Goal: Communication & Community: Answer question/provide support

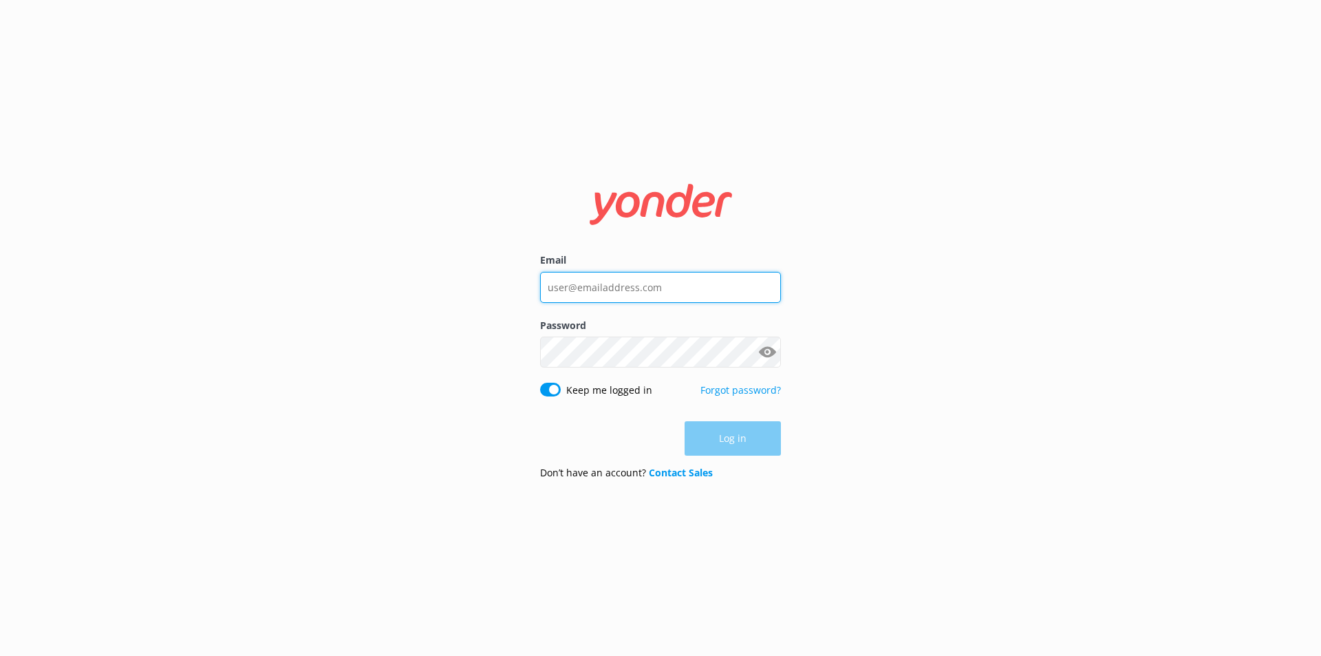
type input "[PERSON_NAME][EMAIL_ADDRESS][DOMAIN_NAME]"
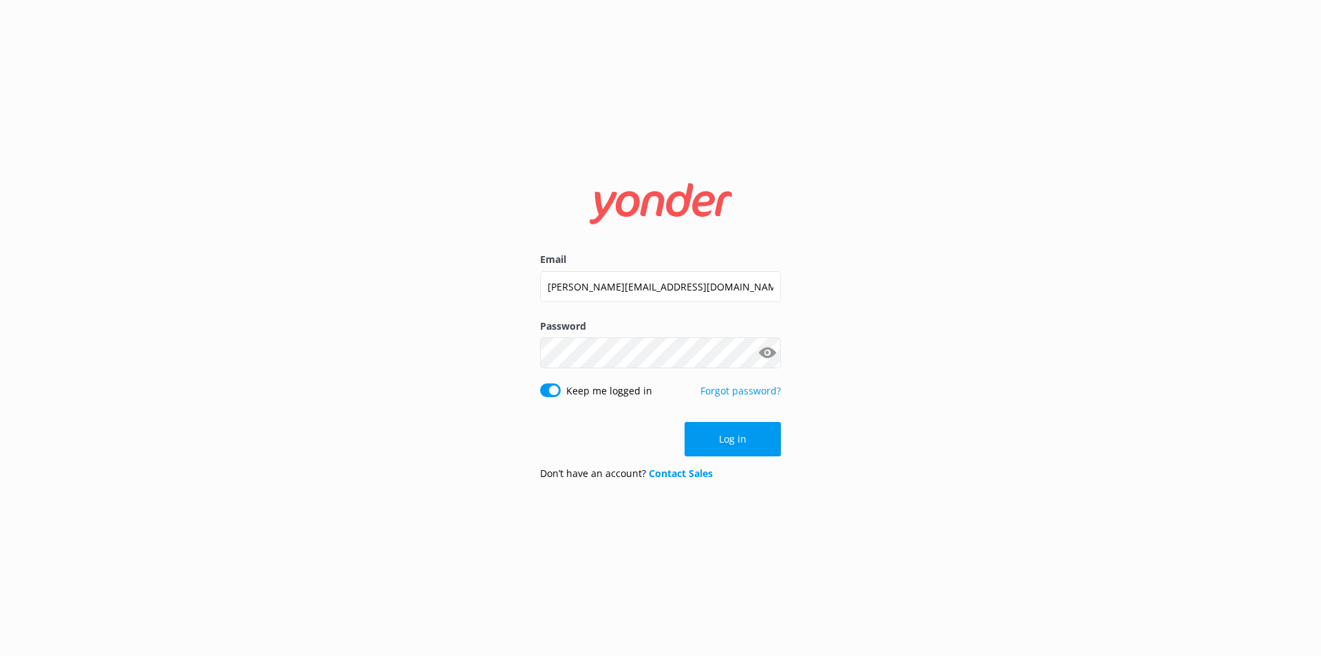
click at [716, 436] on div "Log in" at bounding box center [660, 439] width 241 height 34
click at [716, 436] on button "Log in" at bounding box center [732, 439] width 96 height 34
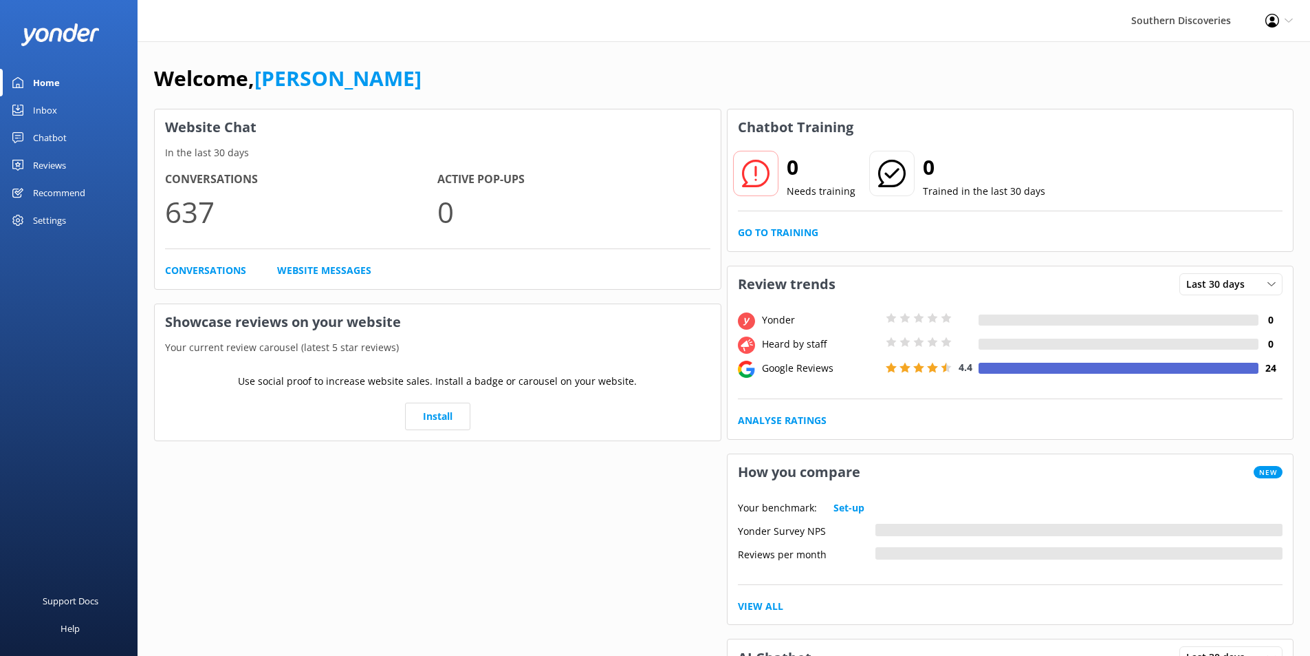
click at [54, 104] on div "Inbox" at bounding box center [45, 110] width 24 height 28
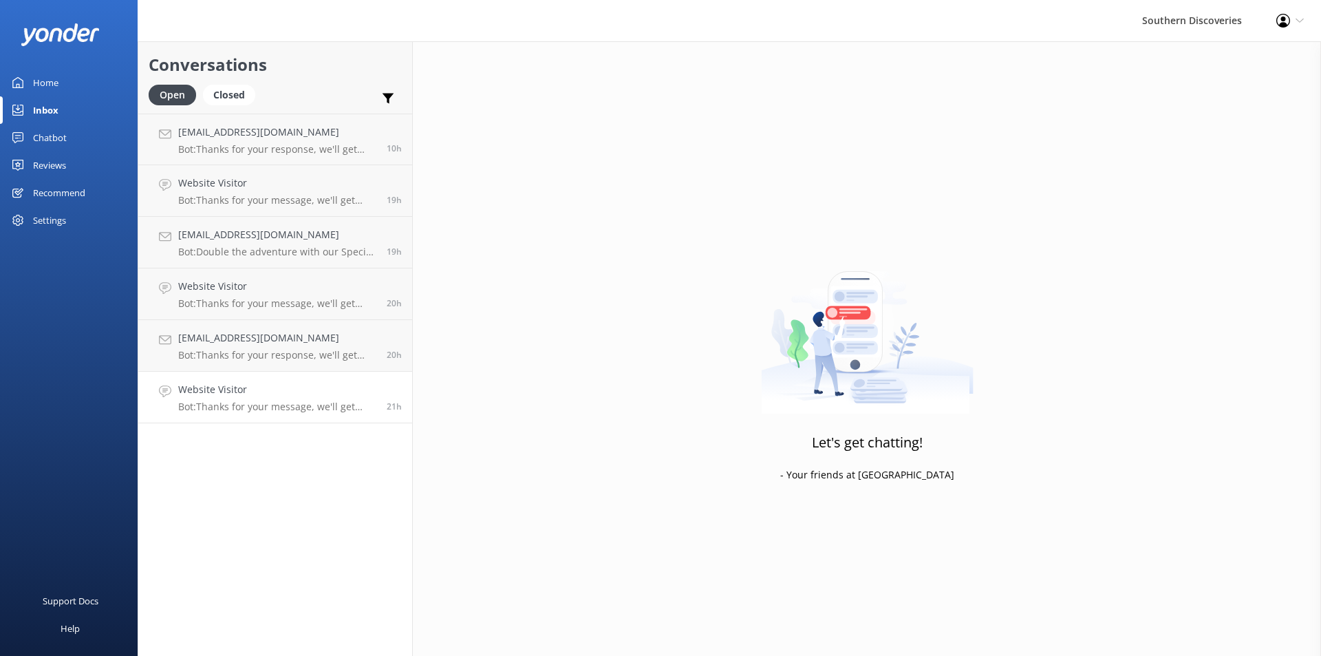
click at [267, 401] on p "Bot: Thanks for your message, we'll get back to you as soon as we can. You're a…" at bounding box center [277, 406] width 198 height 12
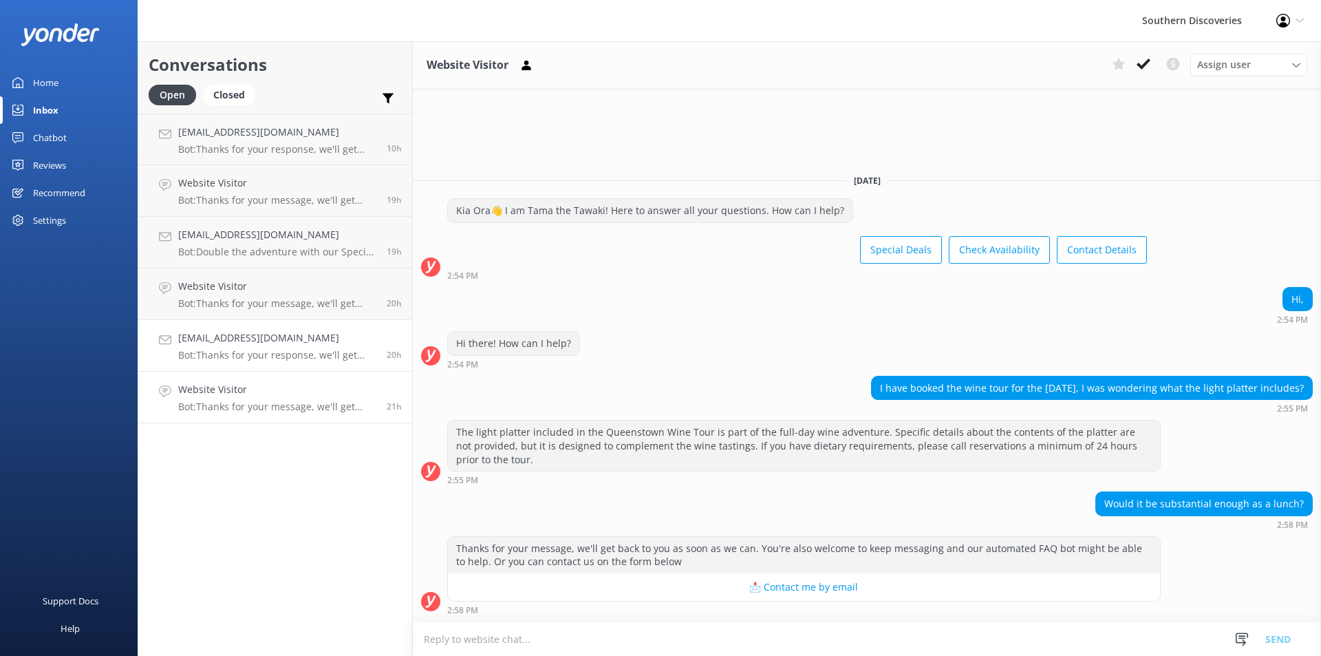
click at [301, 327] on link "[EMAIL_ADDRESS][DOMAIN_NAME] Bot: Thanks for your response, we'll get back to y…" at bounding box center [275, 346] width 274 height 52
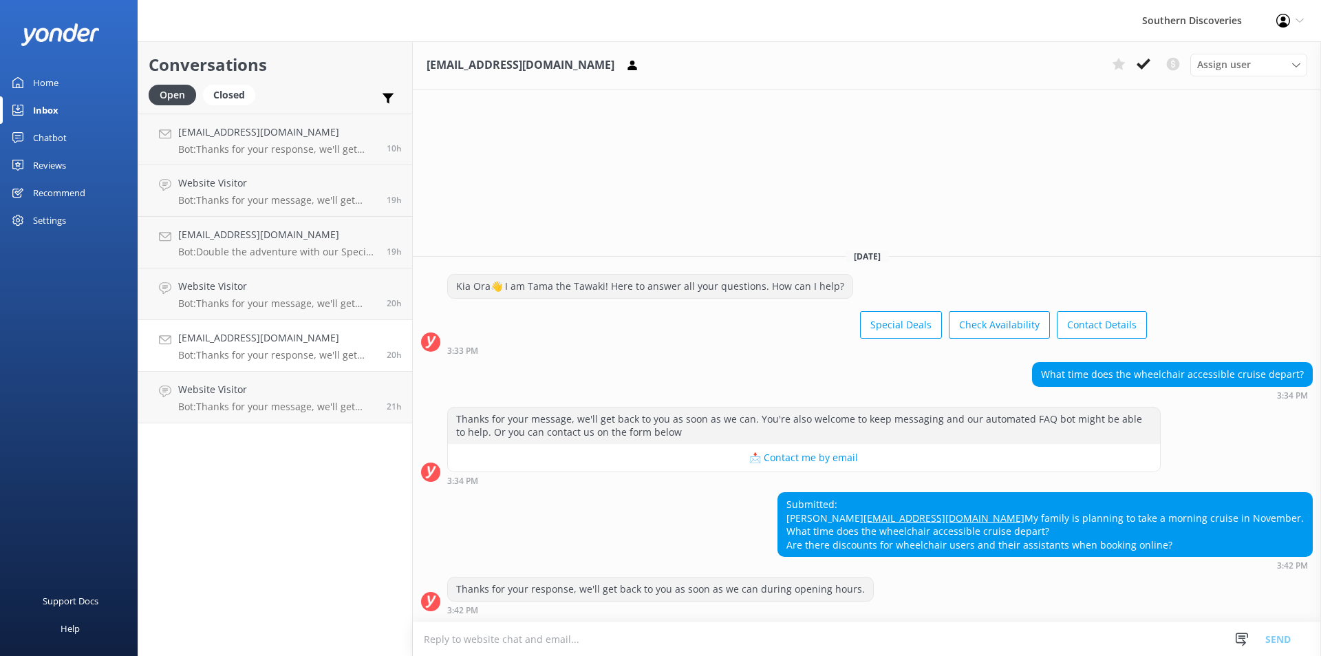
drag, startPoint x: 1008, startPoint y: 505, endPoint x: 848, endPoint y: 495, distance: 160.6
click at [848, 495] on div "Submitted: [PERSON_NAME] [EMAIL_ADDRESS][DOMAIN_NAME] My family is planning to …" at bounding box center [867, 531] width 908 height 78
click at [1228, 69] on span "Assign user" at bounding box center [1224, 64] width 54 height 15
click at [1217, 235] on div "[PERSON_NAME]" at bounding box center [1230, 233] width 65 height 14
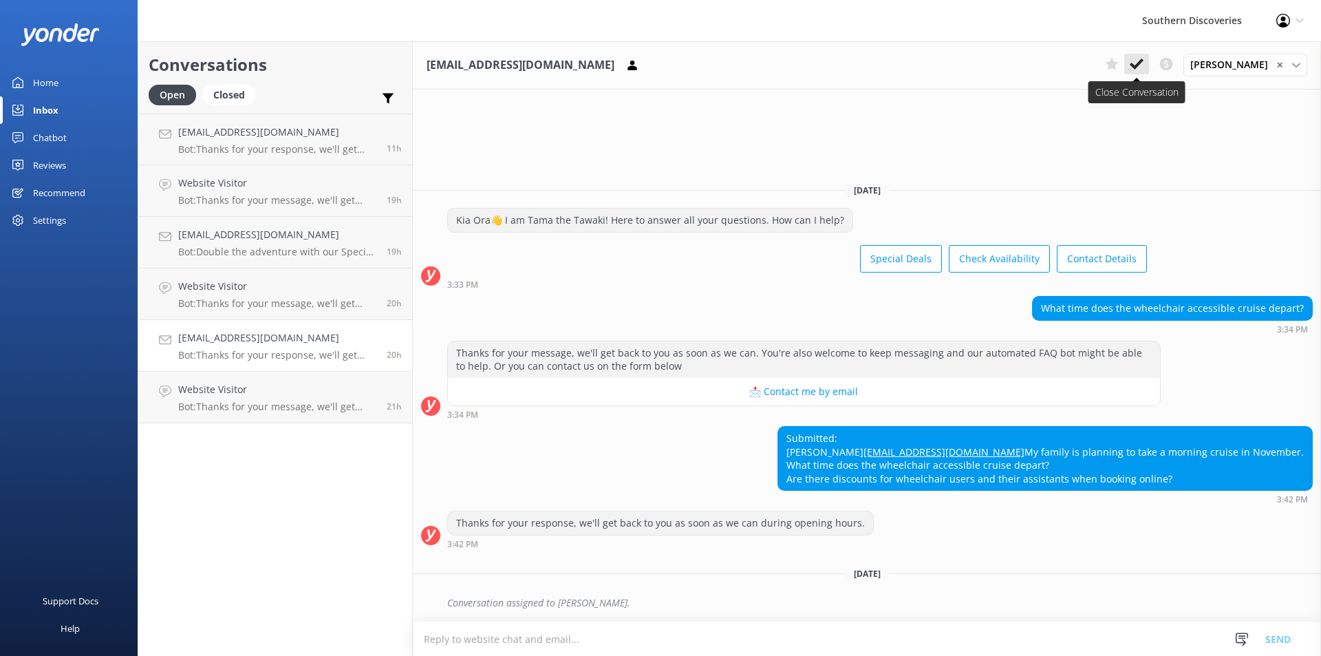
click at [1149, 61] on button at bounding box center [1136, 64] width 25 height 21
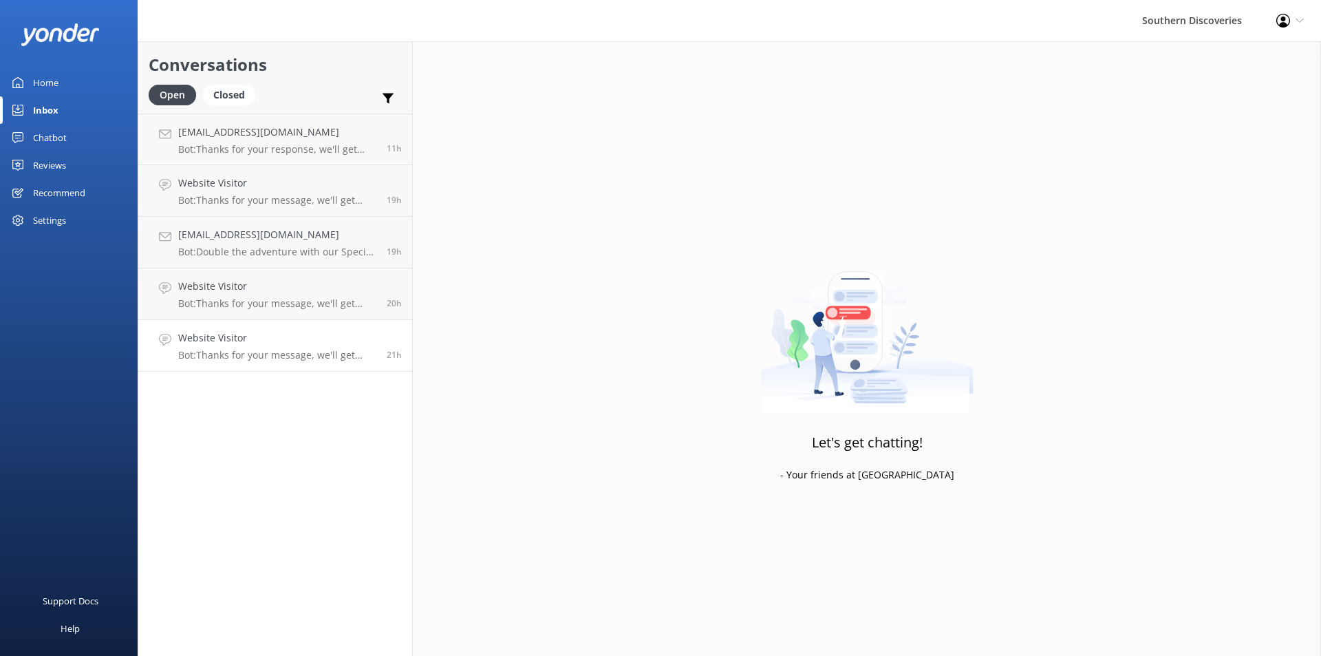
click at [272, 352] on p "Bot: Thanks for your message, we'll get back to you as soon as we can. You're a…" at bounding box center [277, 355] width 198 height 12
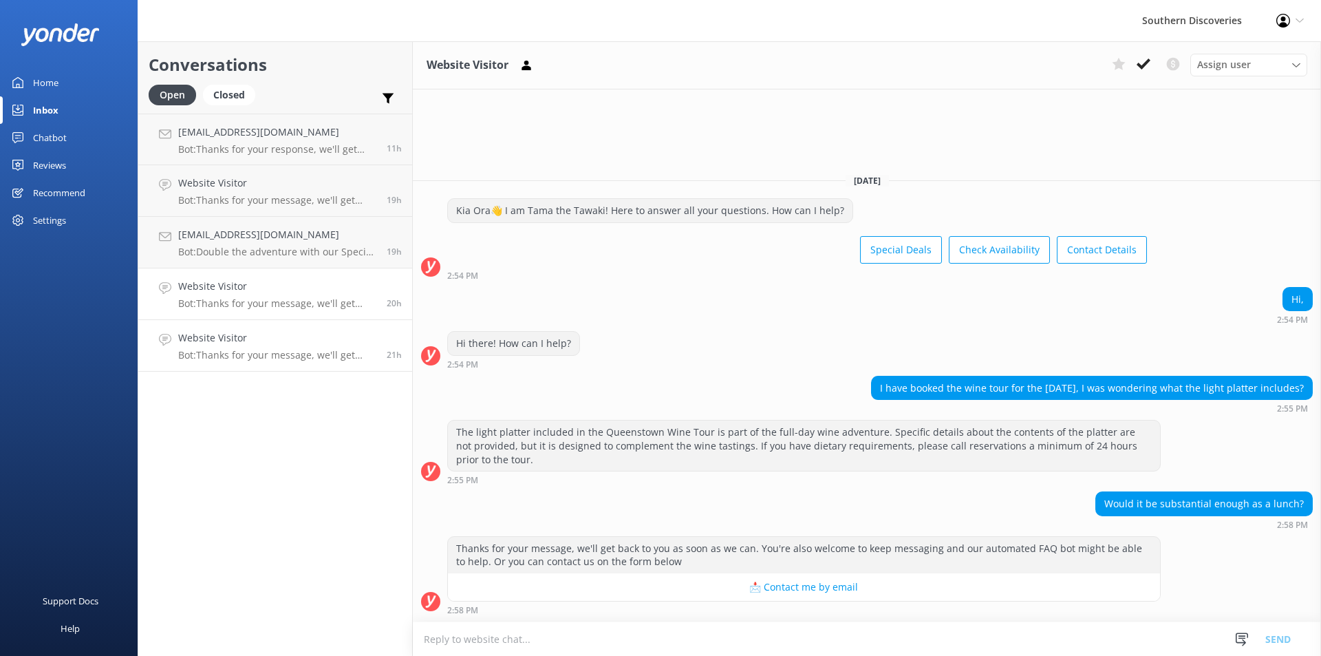
click at [328, 294] on h4 "Website Visitor" at bounding box center [277, 286] width 198 height 15
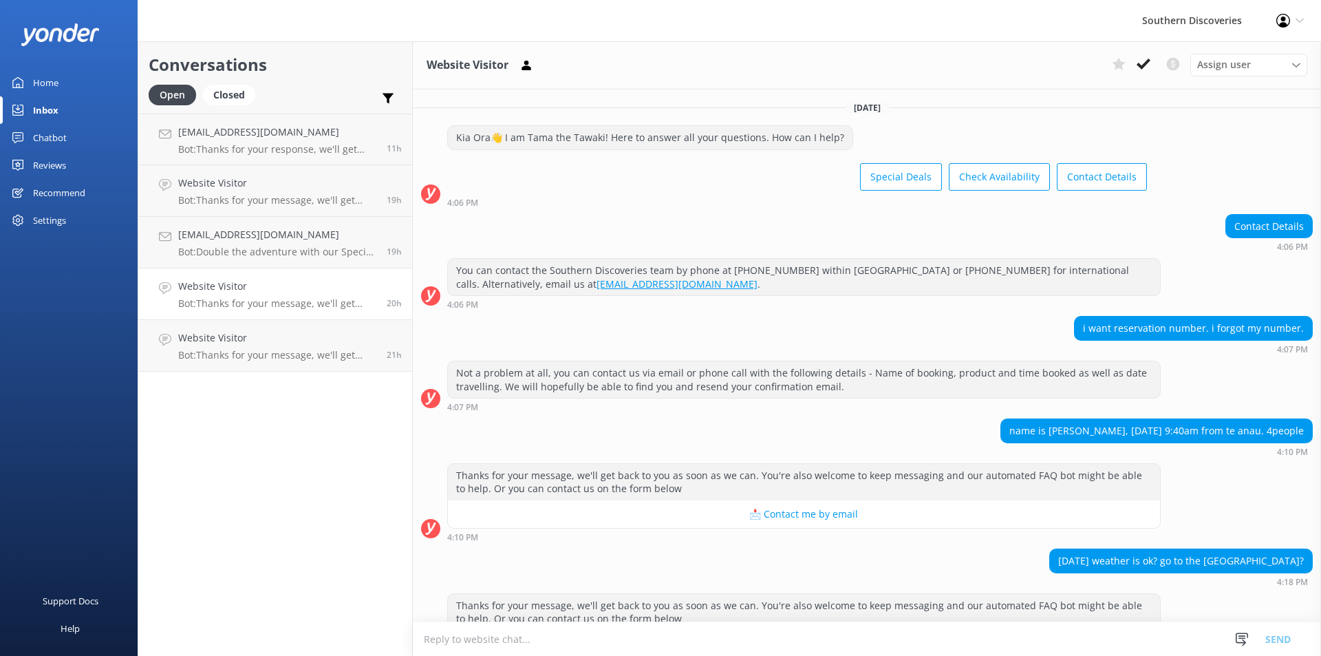
scroll to position [57, 0]
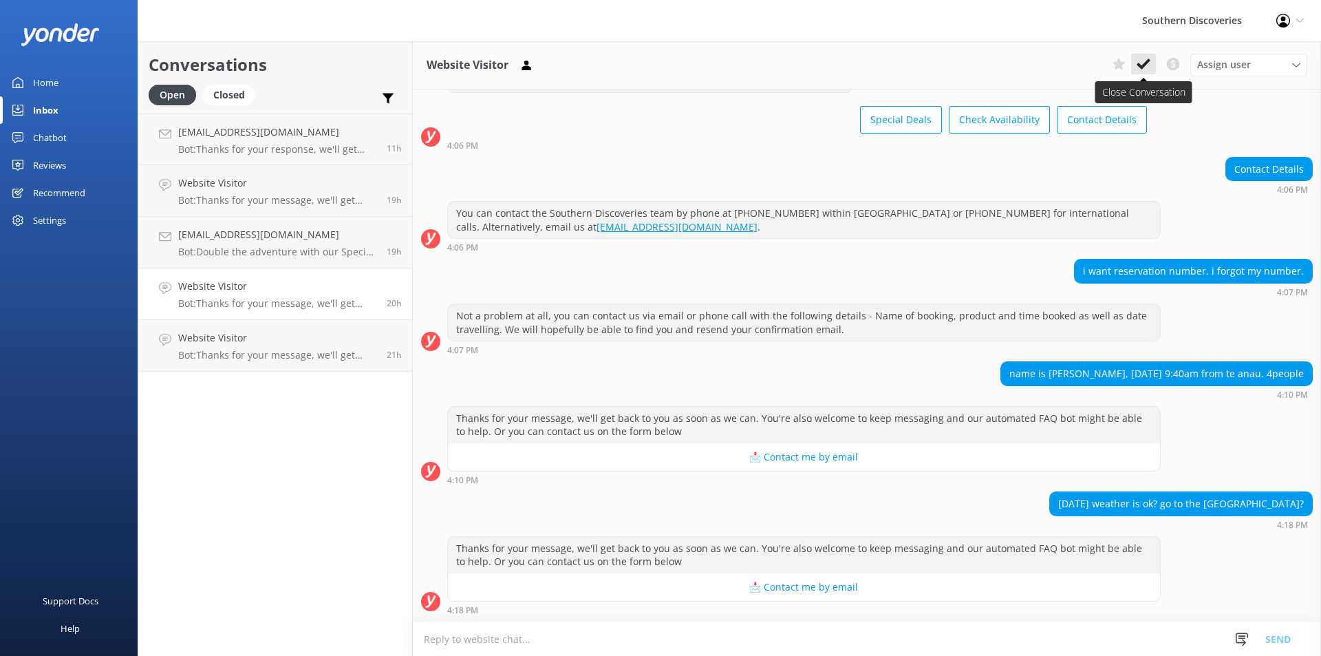
click at [1141, 65] on use at bounding box center [1143, 63] width 14 height 11
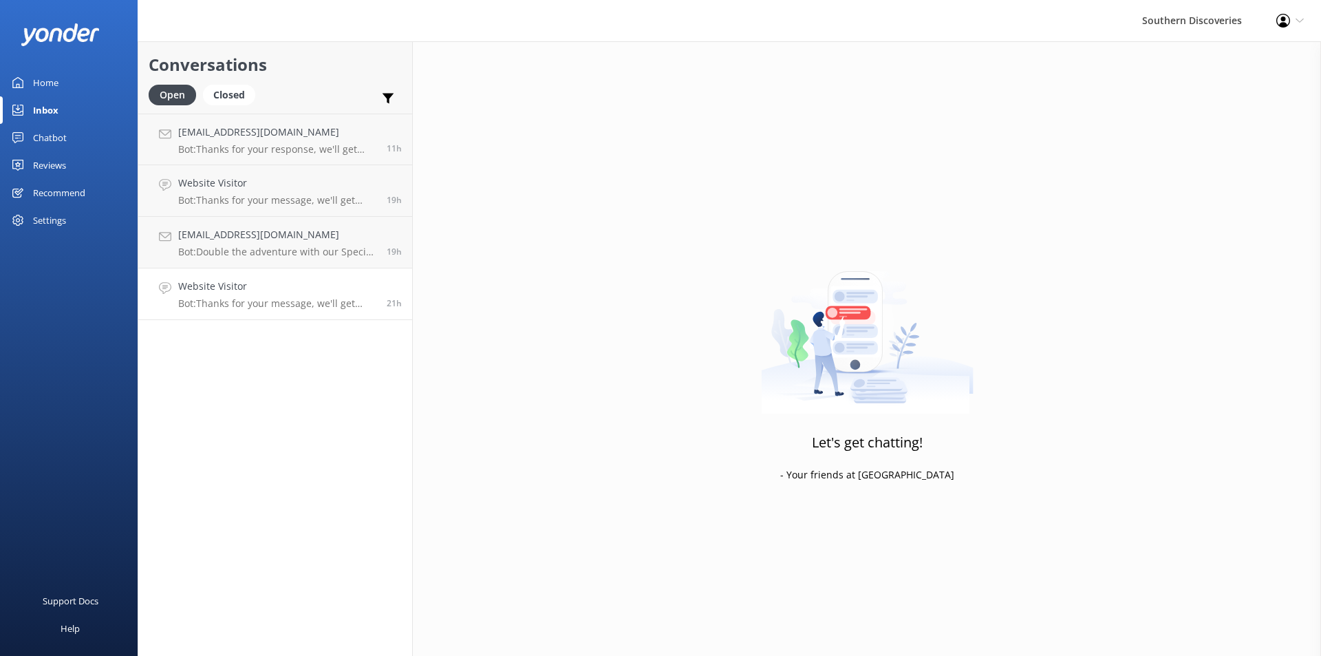
click at [292, 283] on h4 "Website Visitor" at bounding box center [277, 286] width 198 height 15
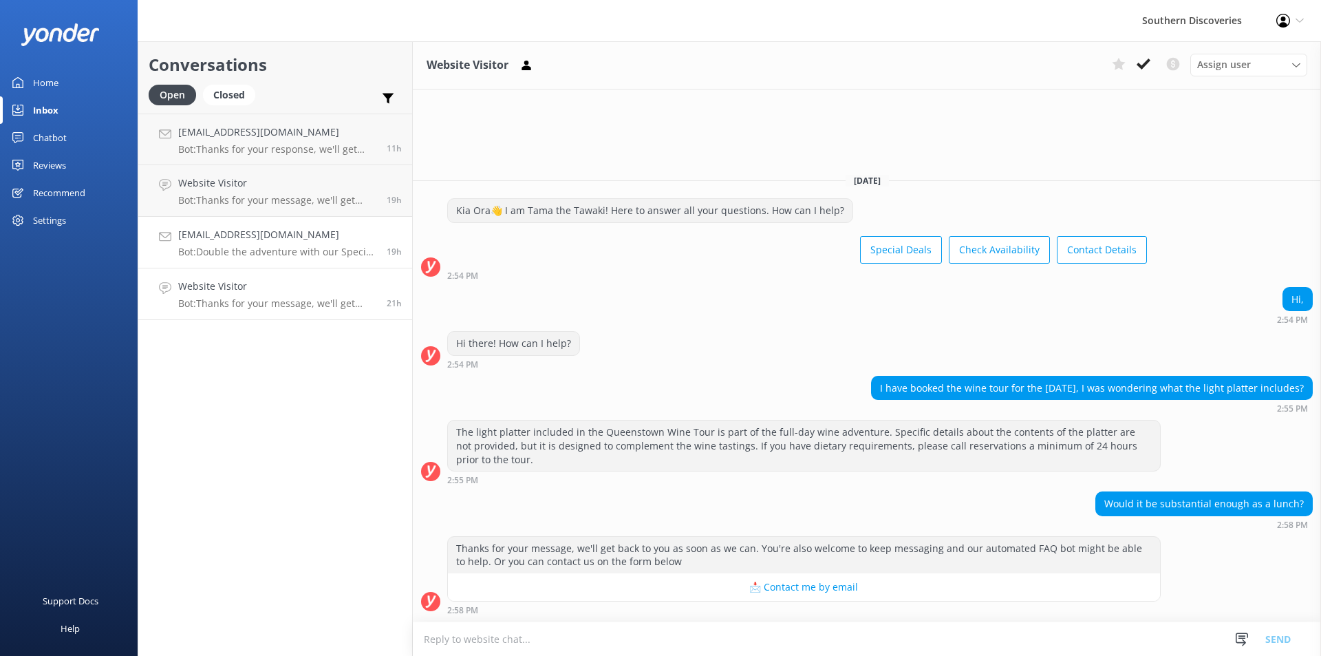
click at [295, 253] on p "Bot: Double the adventure with our Special Deals! Visit [URL][DOMAIN_NAME]." at bounding box center [277, 252] width 198 height 12
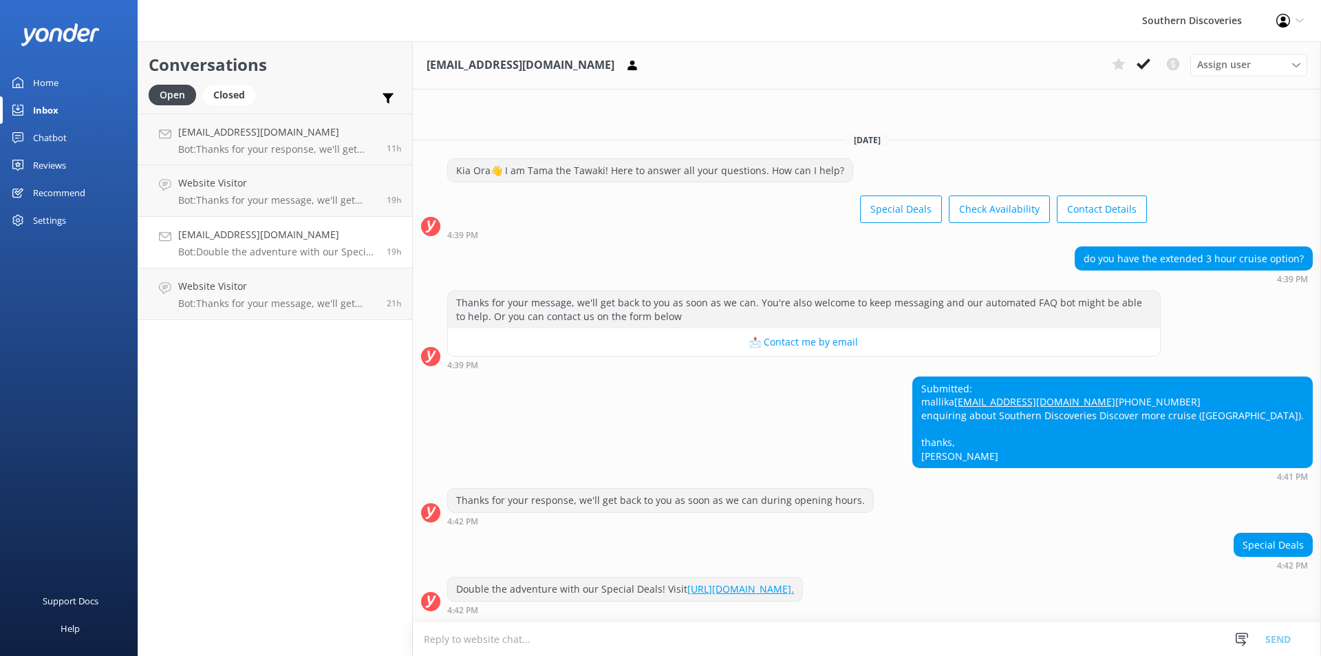
scroll to position [8, 0]
click at [1251, 65] on div "Assign user" at bounding box center [1249, 64] width 110 height 15
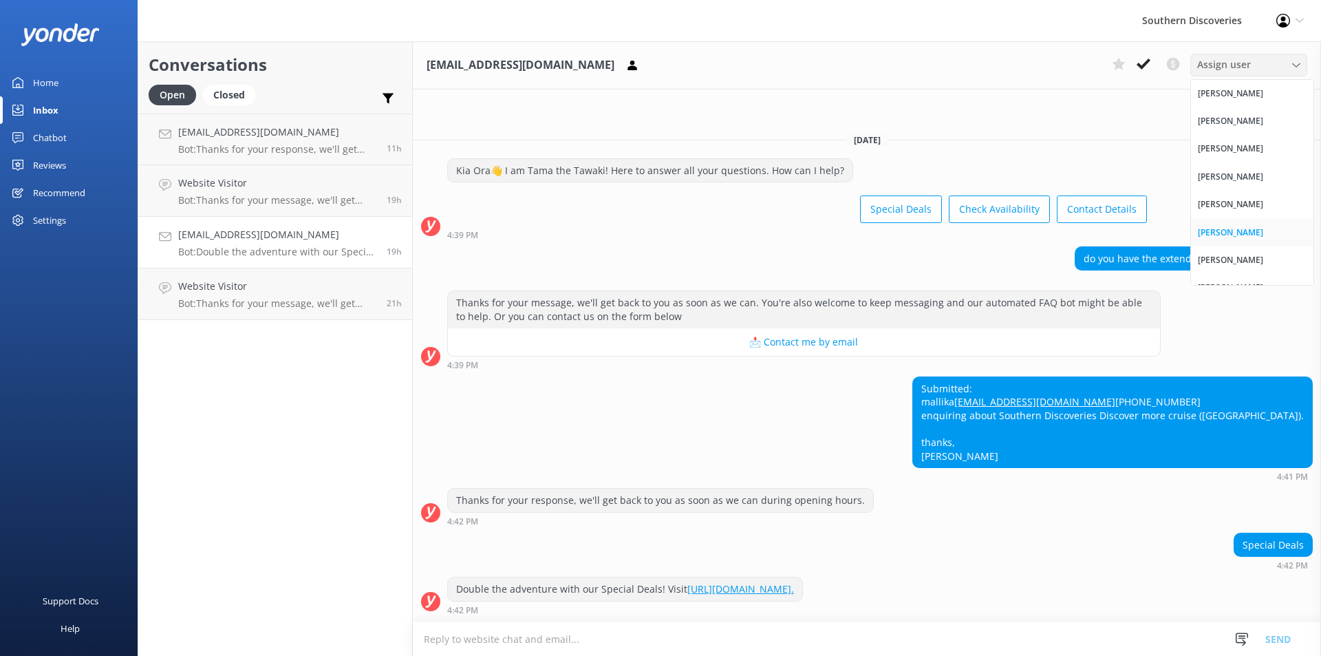
click at [1225, 237] on div "[PERSON_NAME]" at bounding box center [1230, 233] width 65 height 14
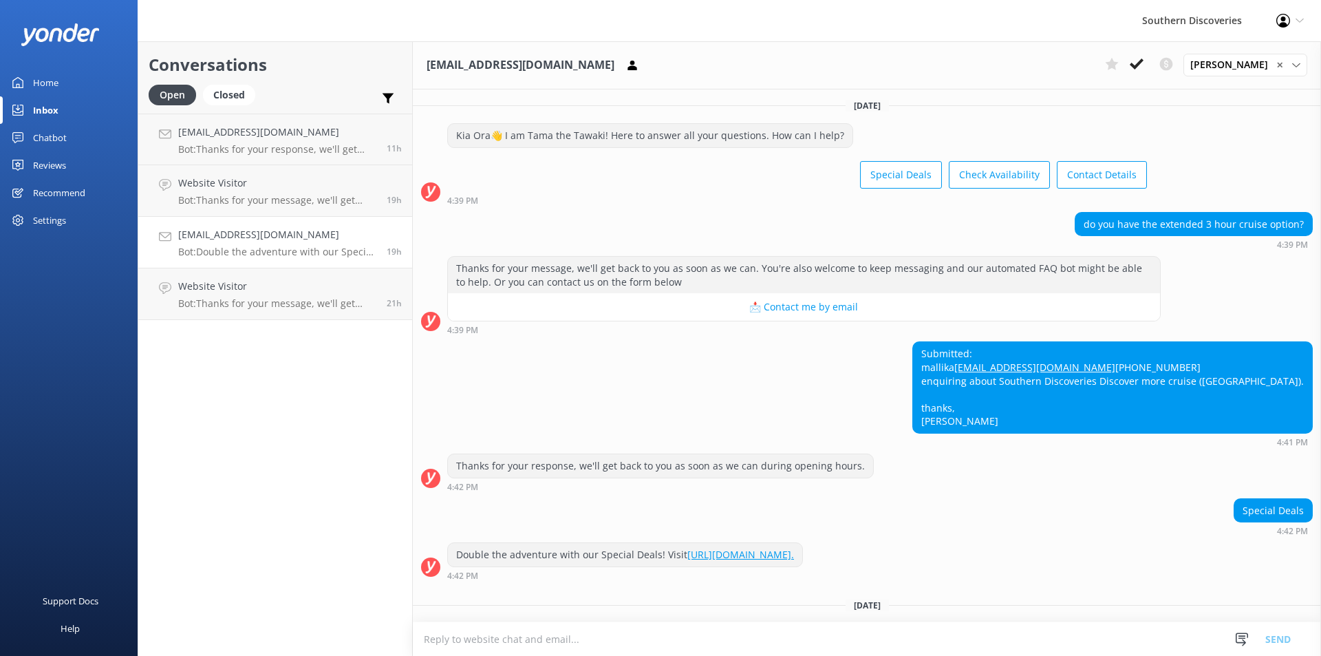
scroll to position [0, 0]
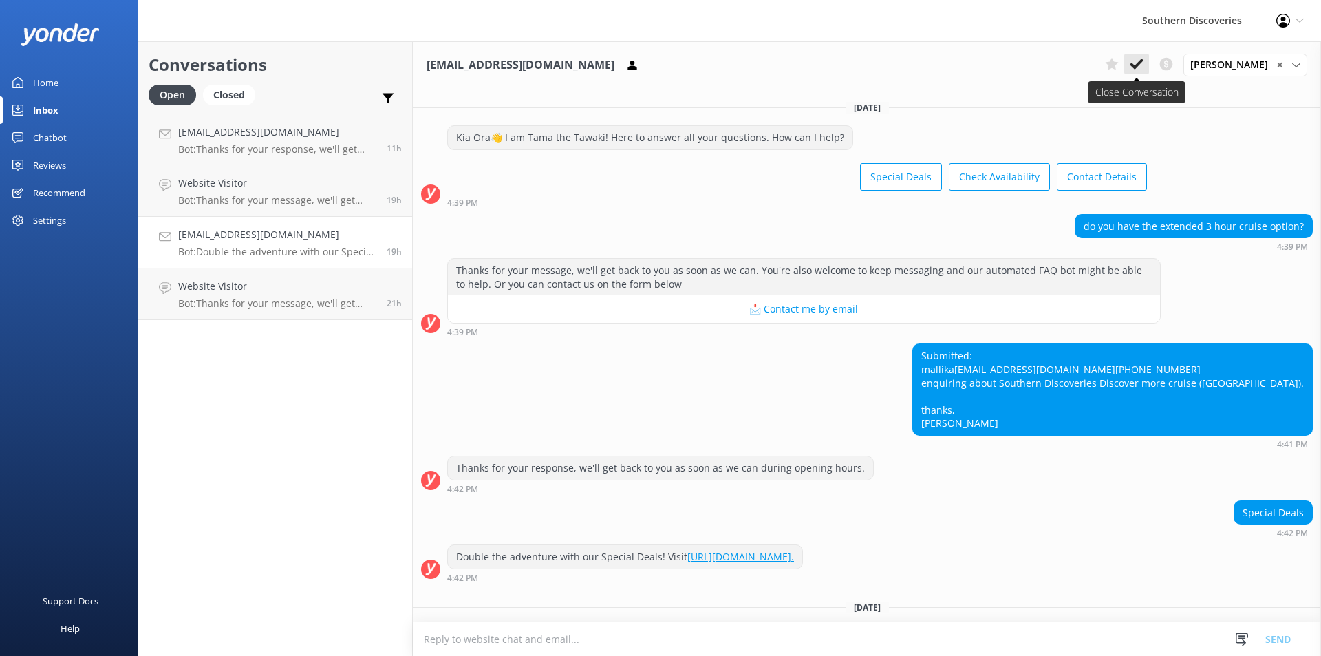
click at [1142, 66] on use at bounding box center [1137, 63] width 14 height 11
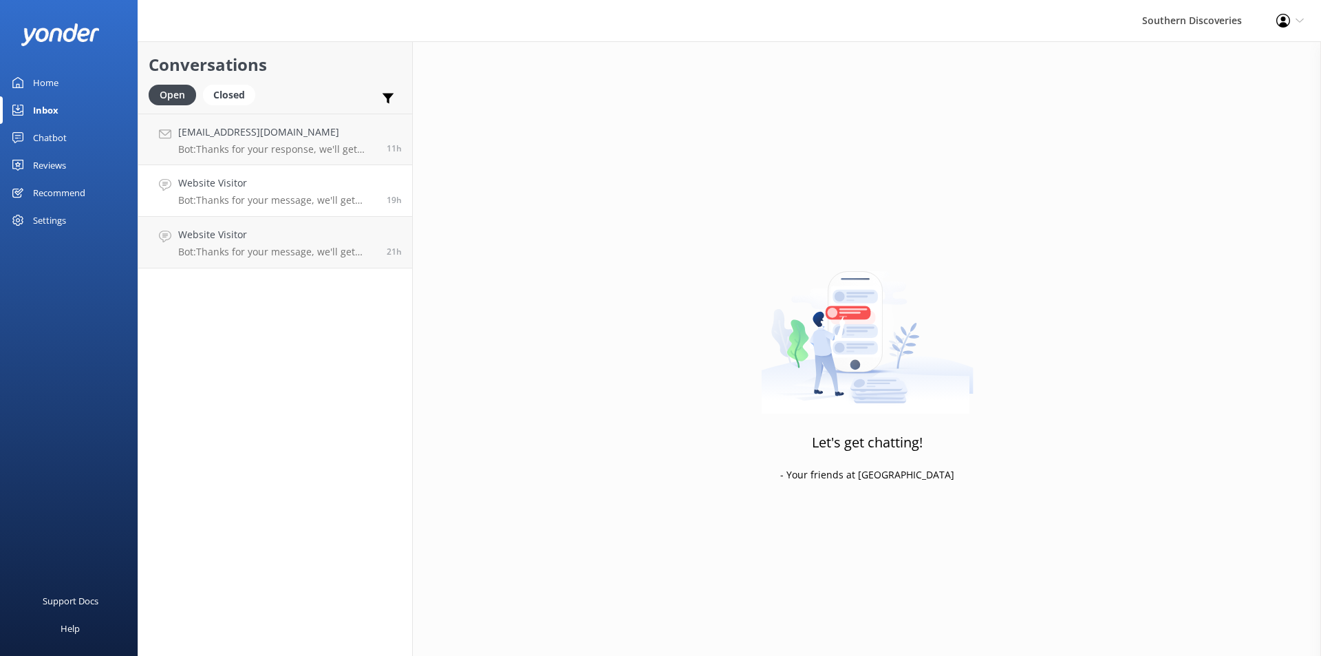
click at [304, 191] on div "Website Visitor Bot: Thanks for your message, we'll get back to you as soon as …" at bounding box center [277, 190] width 198 height 30
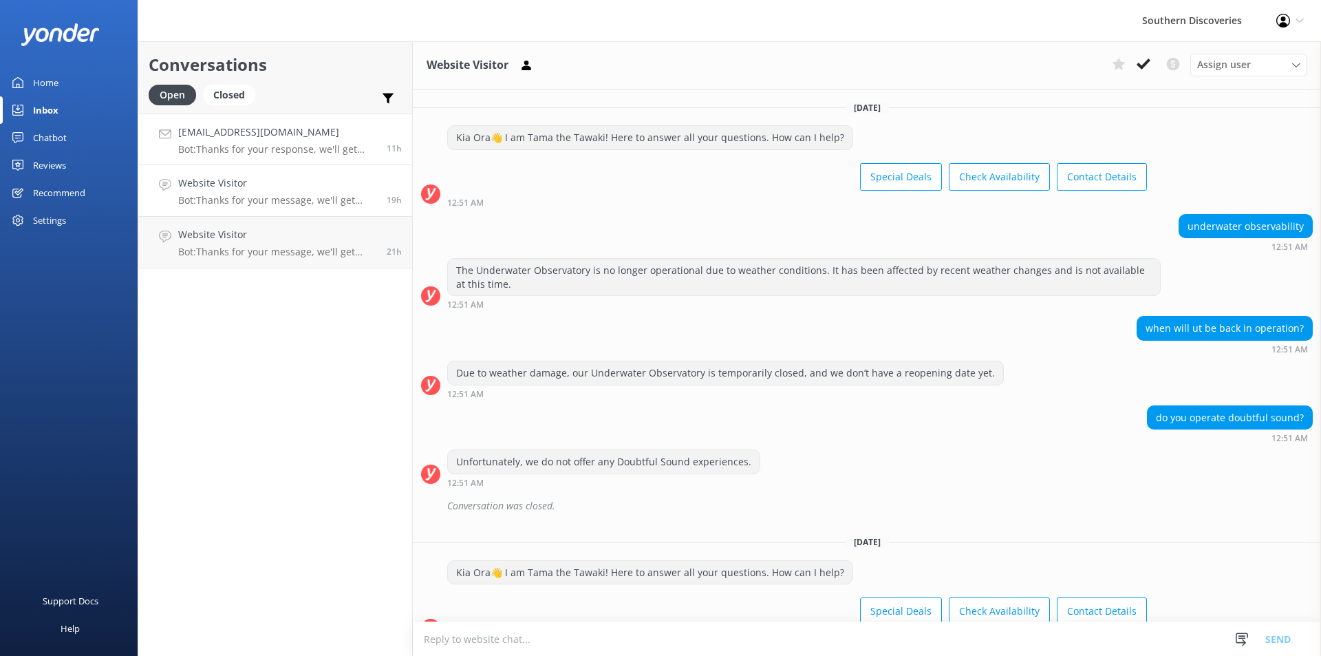
click at [307, 142] on div "[EMAIL_ADDRESS][DOMAIN_NAME] Bot: Thanks for your response, we'll get back to y…" at bounding box center [277, 140] width 198 height 30
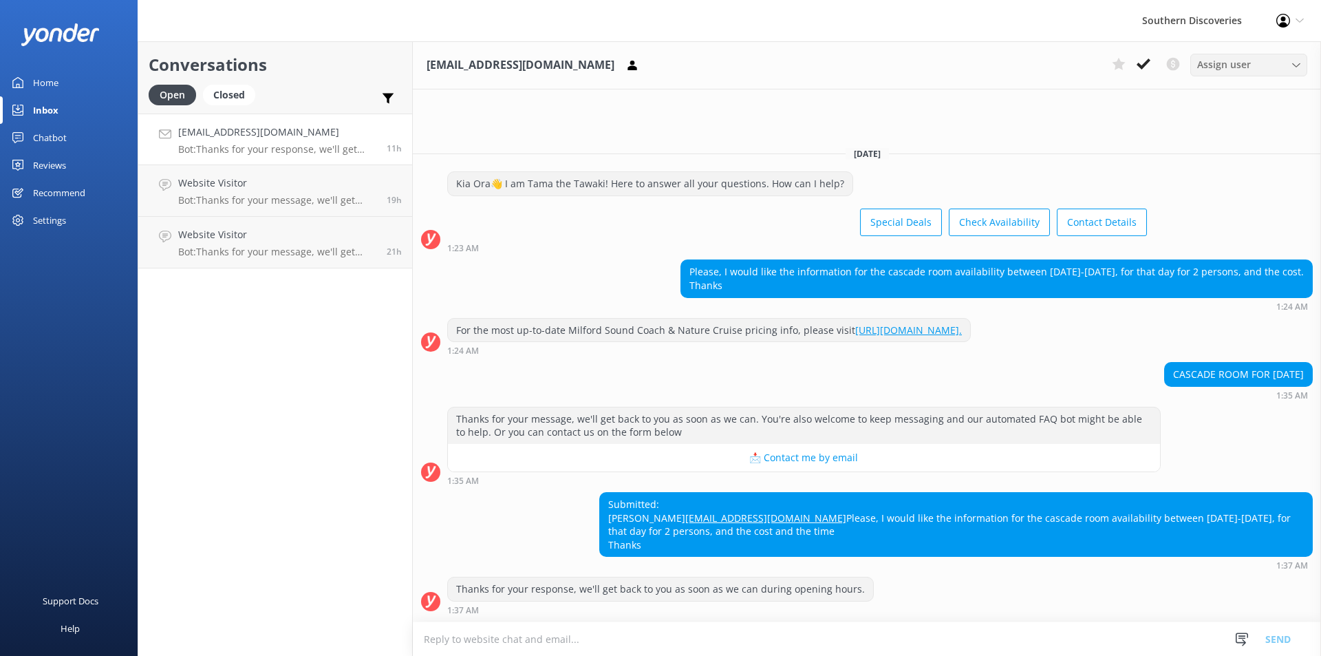
click at [1207, 61] on span "Assign user" at bounding box center [1224, 64] width 54 height 15
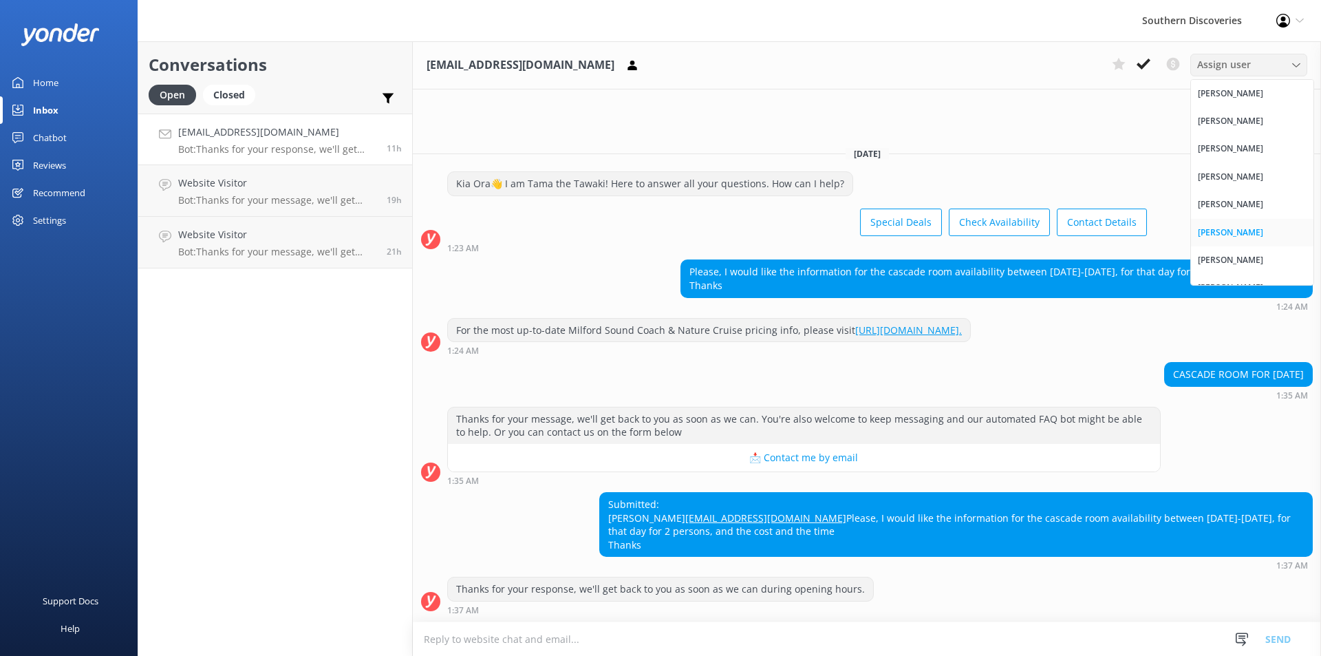
click at [1257, 232] on link "[PERSON_NAME]" at bounding box center [1252, 233] width 122 height 28
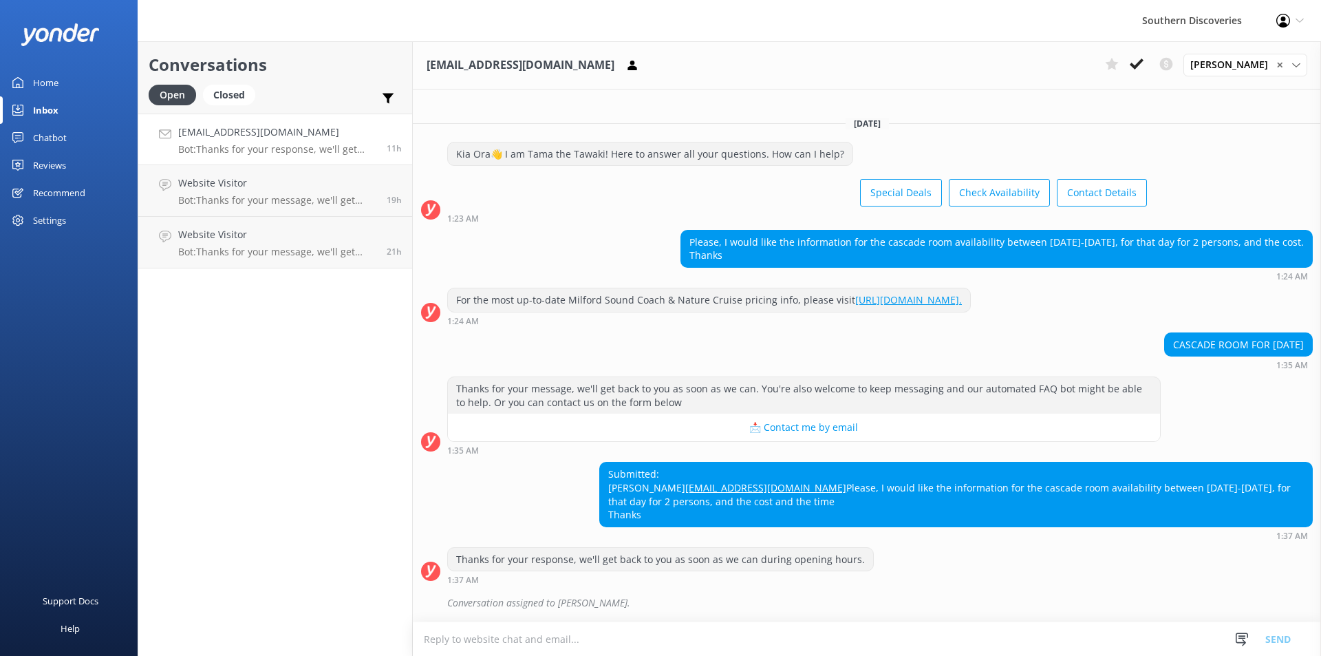
drag, startPoint x: 814, startPoint y: 225, endPoint x: 1161, endPoint y: 243, distance: 347.9
click at [1161, 243] on div "Please, I would like the information for the cascade room availability between …" at bounding box center [996, 248] width 631 height 36
drag, startPoint x: 692, startPoint y: 470, endPoint x: 648, endPoint y: 468, distance: 44.0
click at [648, 468] on div "Submitted: Shabbir [EMAIL_ADDRESS][DOMAIN_NAME] Please, I would like the inform…" at bounding box center [956, 493] width 712 height 63
copy div "[PERSON_NAME]"
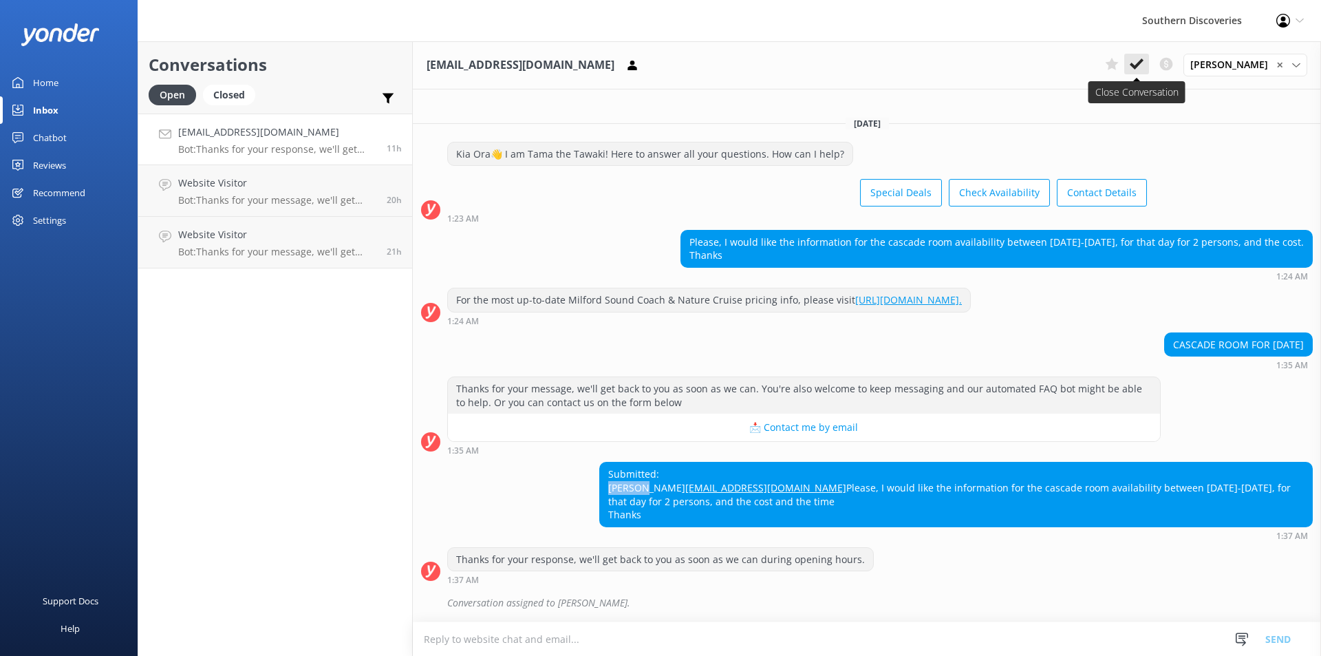
click at [1143, 66] on icon at bounding box center [1137, 64] width 14 height 14
